Goal: Task Accomplishment & Management: Complete application form

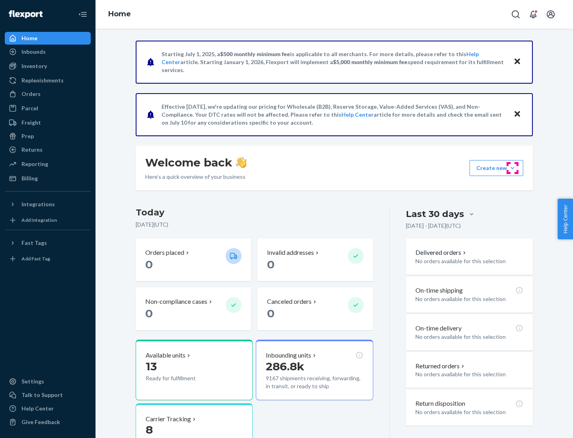
click at [513, 168] on button "Create new Create new inbound Create new order Create new product" at bounding box center [497, 168] width 54 height 16
click at [48, 52] on div "Inbounds" at bounding box center [48, 51] width 84 height 11
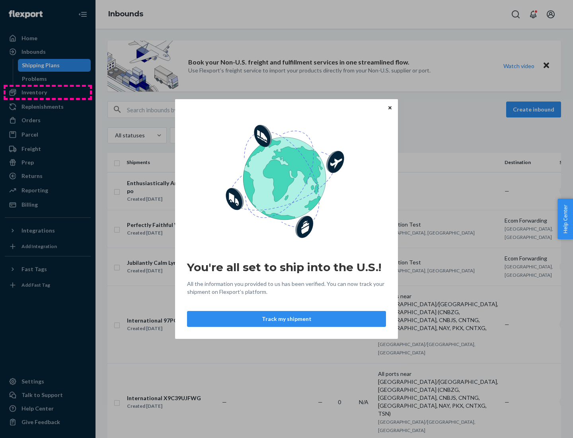
click at [48, 92] on div "You're all set to ship into the U.S.! All the information you provided to us ha…" at bounding box center [286, 219] width 573 height 438
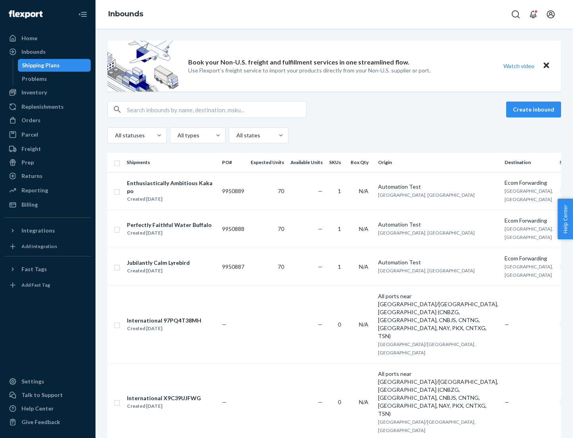
click at [334, 14] on div "Inbounds" at bounding box center [335, 14] width 478 height 29
click at [334, 135] on div "All statuses All types All states" at bounding box center [334, 135] width 454 height 16
click at [39, 65] on div "Shipping Plans" at bounding box center [41, 65] width 38 height 8
click at [535, 109] on button "Create inbound" at bounding box center [533, 109] width 55 height 16
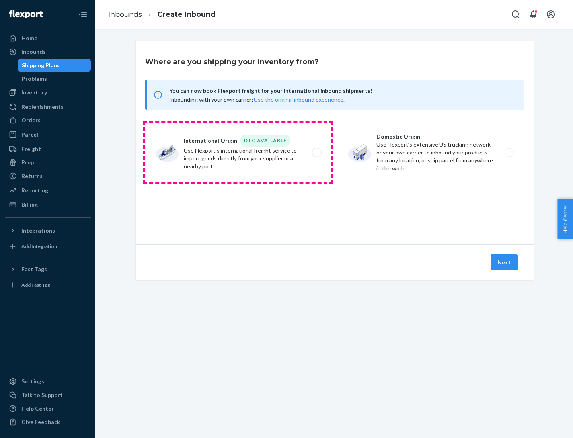
click at [238, 152] on label "International Origin DTC Available Use Flexport's international freight service…" at bounding box center [238, 153] width 186 height 60
click at [316, 152] on input "International Origin DTC Available Use Flexport's international freight service…" at bounding box center [318, 152] width 5 height 5
radio input "true"
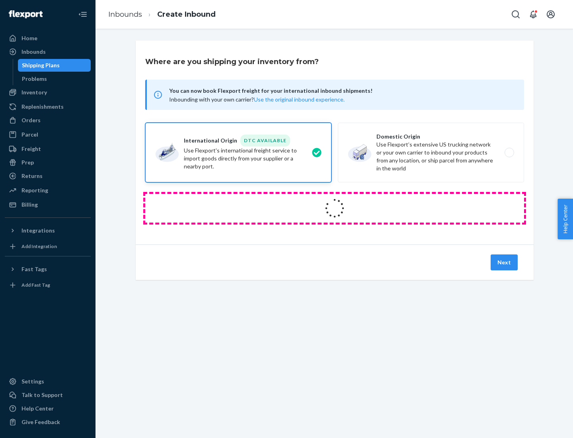
click at [335, 208] on icon at bounding box center [334, 207] width 29 height 29
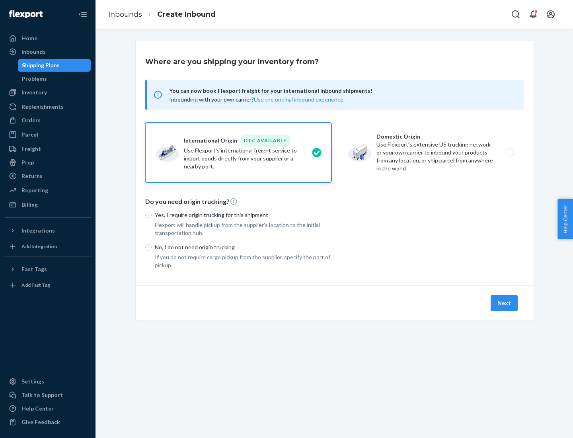
click at [243, 214] on p "Yes, I require origin trucking for this shipment" at bounding box center [243, 215] width 177 height 8
click at [152, 214] on input "Yes, I require origin trucking for this shipment" at bounding box center [148, 215] width 6 height 6
radio input "true"
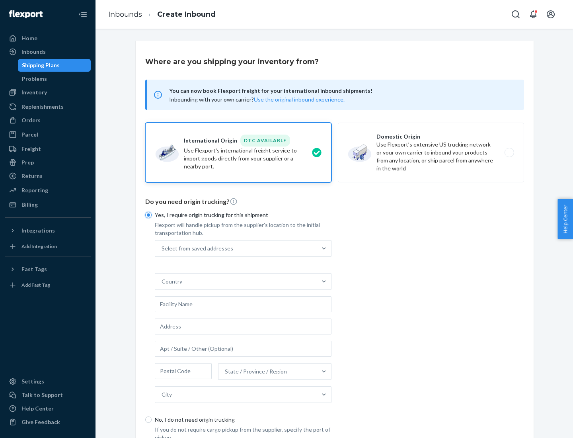
scroll to position [15, 0]
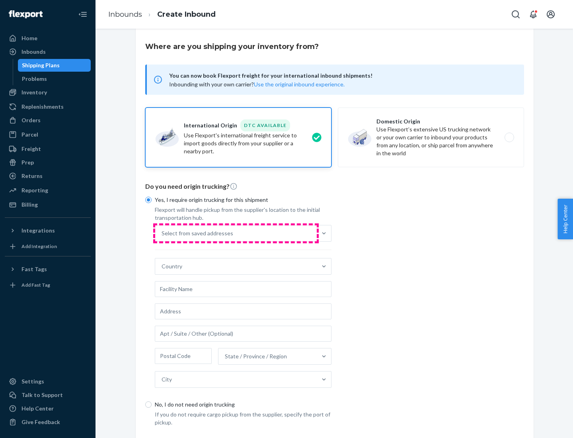
click at [236, 233] on div "Select from saved addresses" at bounding box center [236, 233] width 162 height 16
click at [162, 233] on input "Select from saved addresses" at bounding box center [162, 233] width 1 height 8
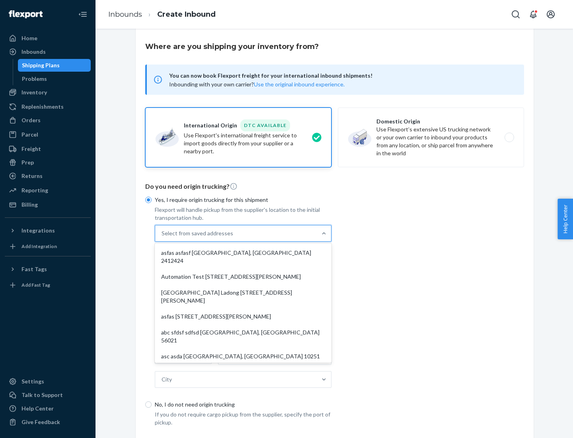
scroll to position [35, 0]
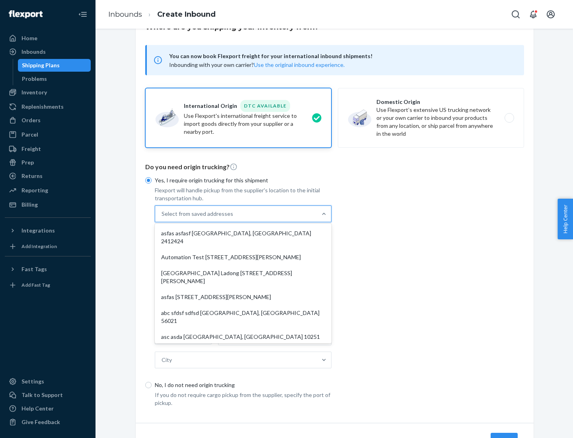
click at [243, 233] on div "asfas asfasf [GEOGRAPHIC_DATA], [GEOGRAPHIC_DATA] 2412424" at bounding box center [242, 237] width 173 height 24
click at [162, 218] on input "option asfas asfasf [GEOGRAPHIC_DATA], [GEOGRAPHIC_DATA] 2412424 focused, 1 of …" at bounding box center [162, 214] width 1 height 8
type input "asfas"
type input "asfasf"
type input "2412424"
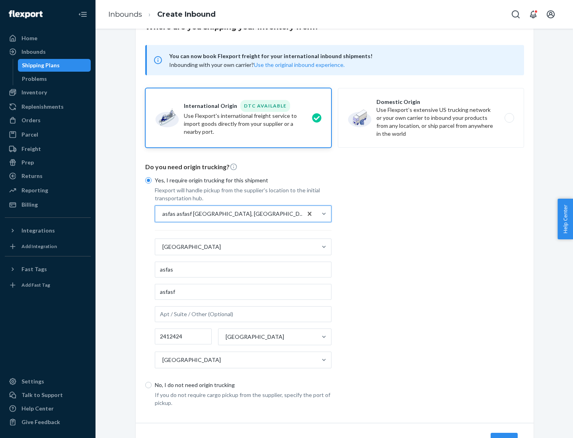
scroll to position [74, 0]
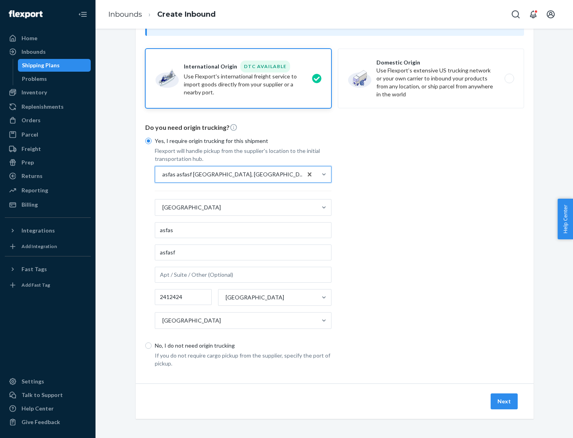
click at [505, 401] on button "Next" at bounding box center [504, 401] width 27 height 16
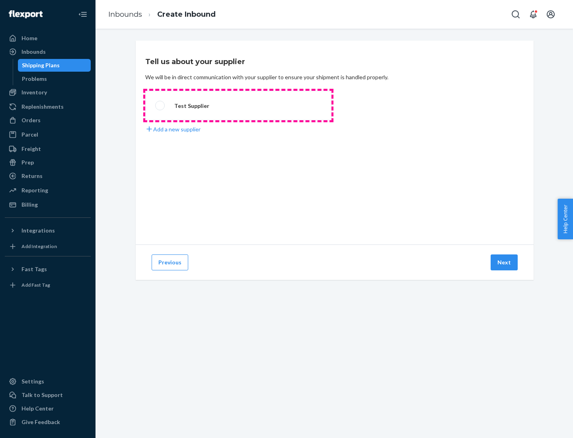
click at [238, 105] on label "Test Supplier" at bounding box center [238, 105] width 186 height 29
click at [160, 105] on input "Test Supplier" at bounding box center [157, 105] width 5 height 5
radio input "true"
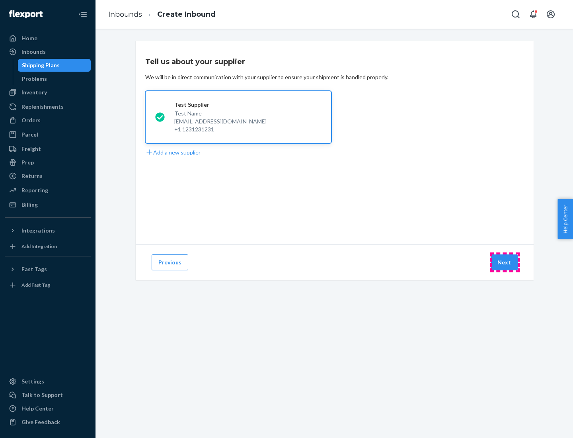
click at [505, 262] on button "Next" at bounding box center [504, 262] width 27 height 16
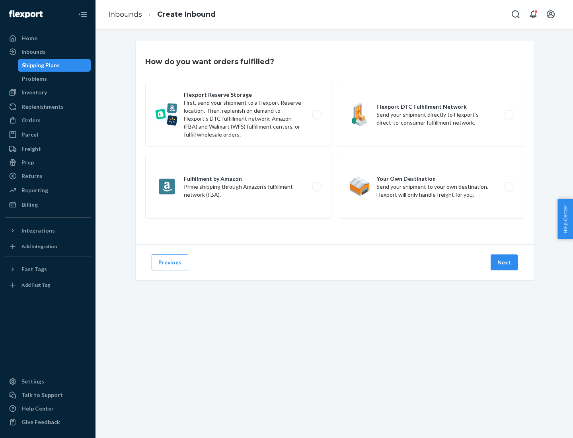
click at [238, 187] on label "Fulfillment by Amazon Prime shipping through Amazon’s fulfillment network (FBA)." at bounding box center [238, 187] width 186 height 64
click at [316, 187] on input "Fulfillment by Amazon Prime shipping through Amazon’s fulfillment network (FBA)." at bounding box center [318, 186] width 5 height 5
radio input "true"
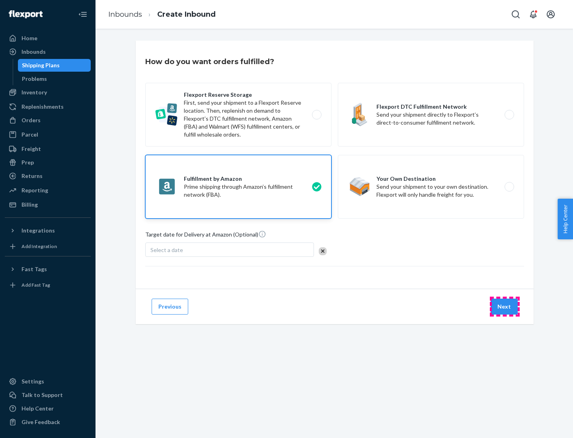
click at [505, 306] on button "Next" at bounding box center [504, 306] width 27 height 16
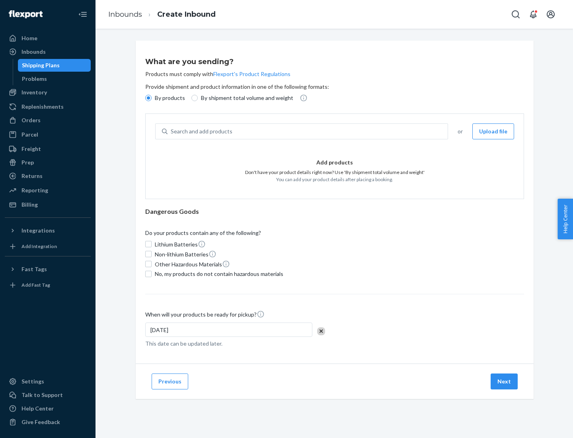
click at [245, 98] on p "By shipment total volume and weight" at bounding box center [247, 98] width 92 height 8
click at [198, 98] on input "By shipment total volume and weight" at bounding box center [194, 98] width 6 height 6
radio input "true"
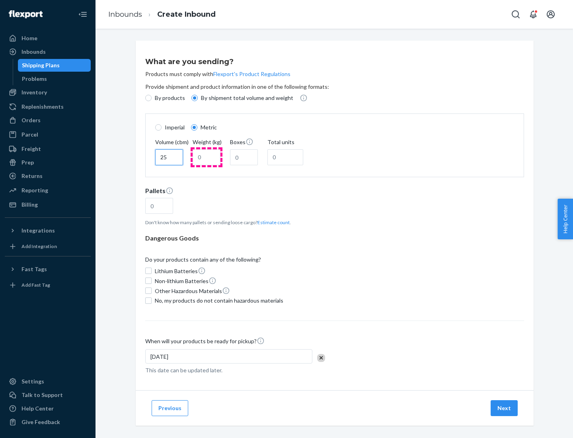
type input "25"
type input "100"
type input "50"
type input "500"
click at [272, 222] on button "Estimate count" at bounding box center [273, 222] width 32 height 7
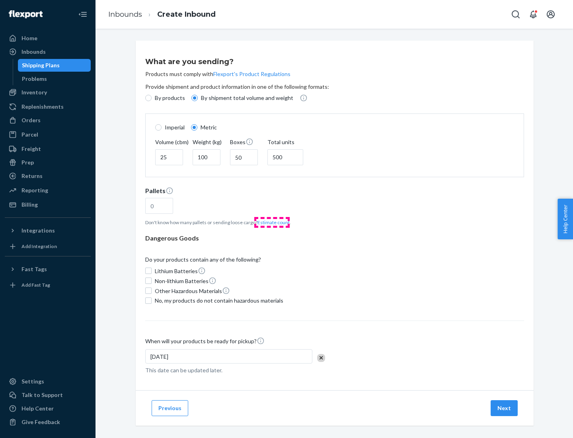
type input "16"
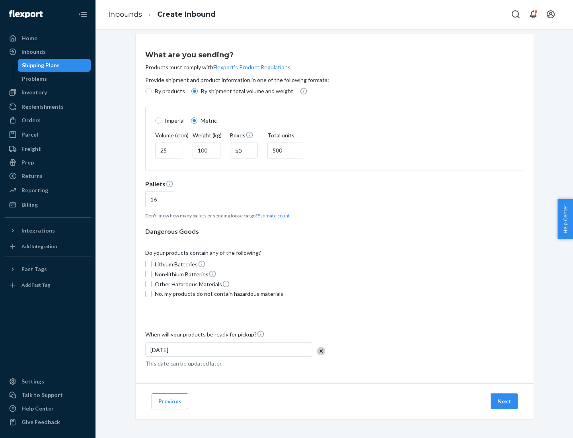
click at [218, 293] on span "No, my products do not contain hazardous materials" at bounding box center [219, 294] width 129 height 8
click at [152, 293] on input "No, my products do not contain hazardous materials" at bounding box center [148, 293] width 6 height 6
checkbox input "true"
click at [505, 401] on button "Next" at bounding box center [504, 401] width 27 height 16
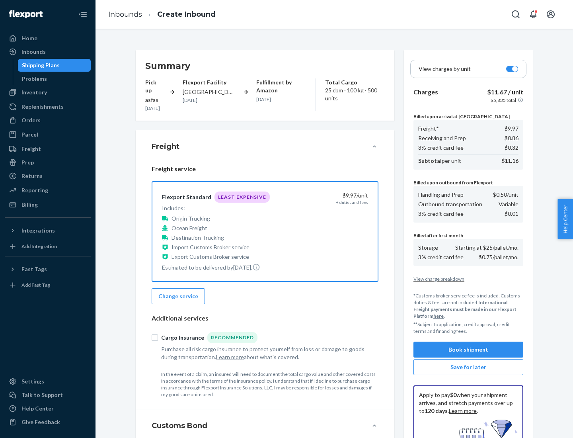
scroll to position [116, 0]
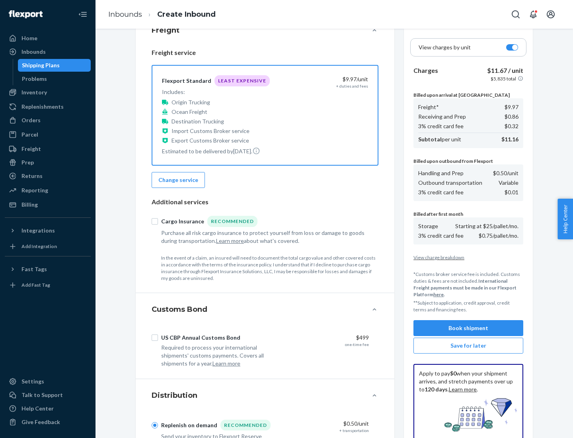
click at [468, 328] on button "Book shipment" at bounding box center [468, 328] width 110 height 16
